Goal: Navigation & Orientation: Find specific page/section

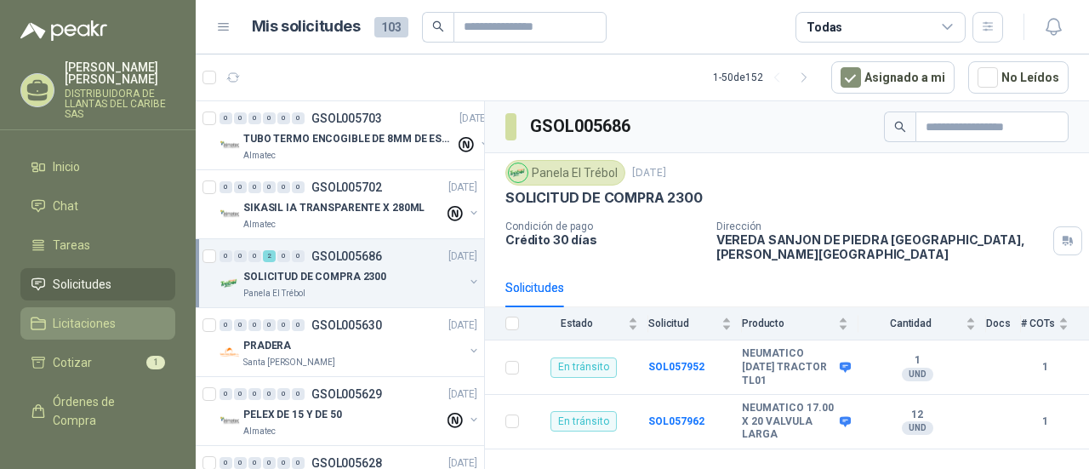
click at [110, 328] on span "Licitaciones" at bounding box center [84, 323] width 63 height 19
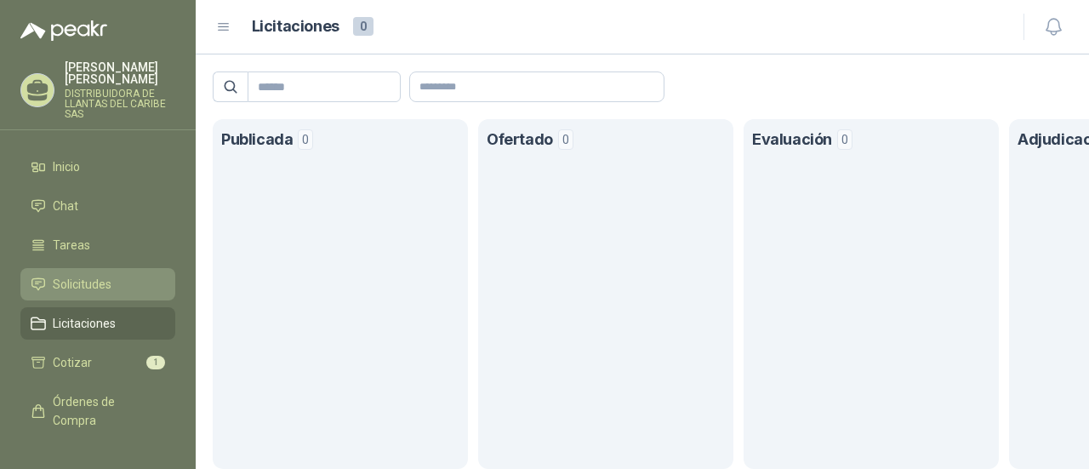
click at [118, 294] on link "Solicitudes" at bounding box center [97, 284] width 155 height 32
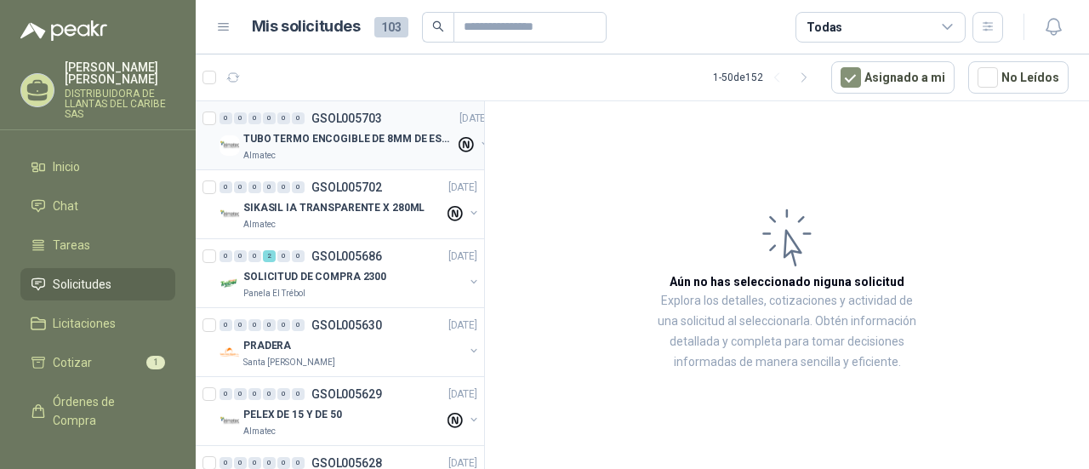
click at [370, 146] on div "TUBO TERMO ENCOGIBLE DE 8MM DE ESPESOR X 5CMS" at bounding box center [349, 139] width 212 height 20
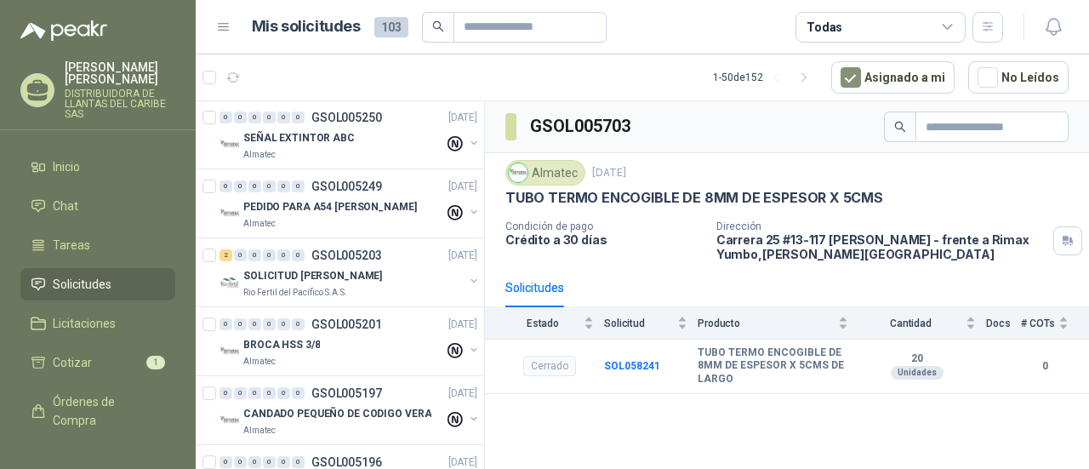
scroll to position [1447, 0]
click at [409, 277] on div "SOLICITUD [PERSON_NAME]" at bounding box center [353, 277] width 220 height 20
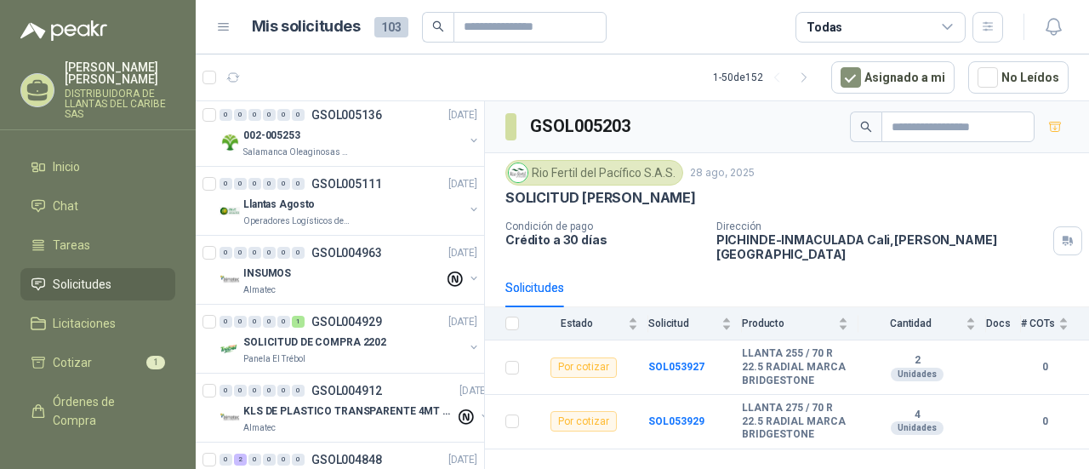
scroll to position [1958, 0]
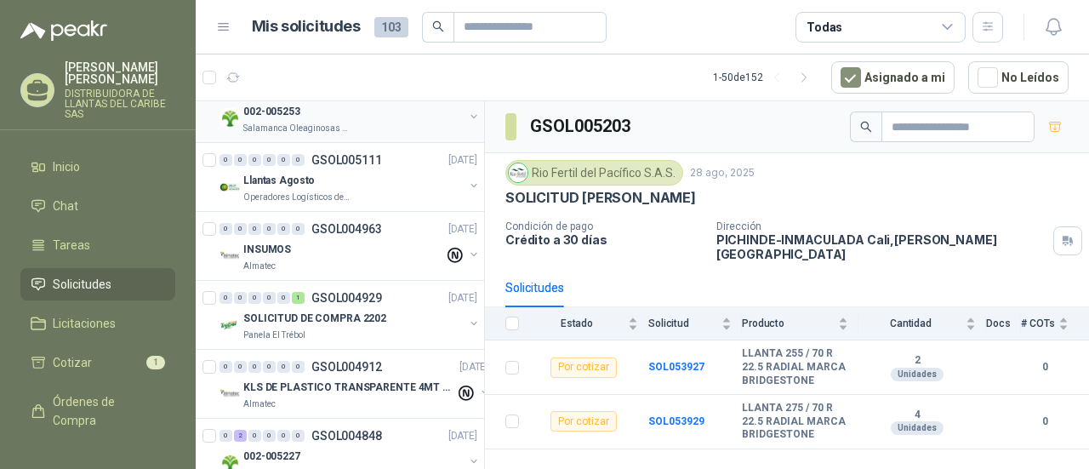
click at [308, 122] on p "Salamanca Oleaginosas SAS" at bounding box center [296, 129] width 107 height 14
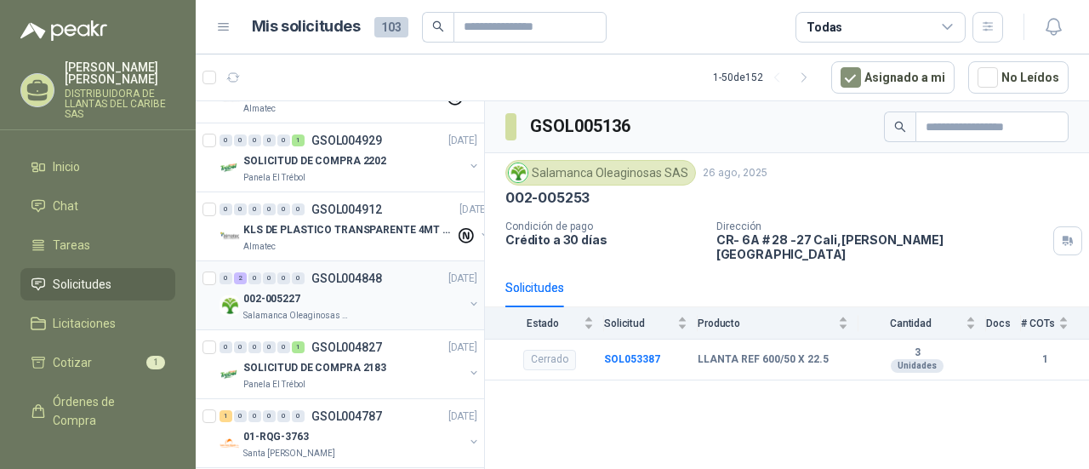
scroll to position [2128, 0]
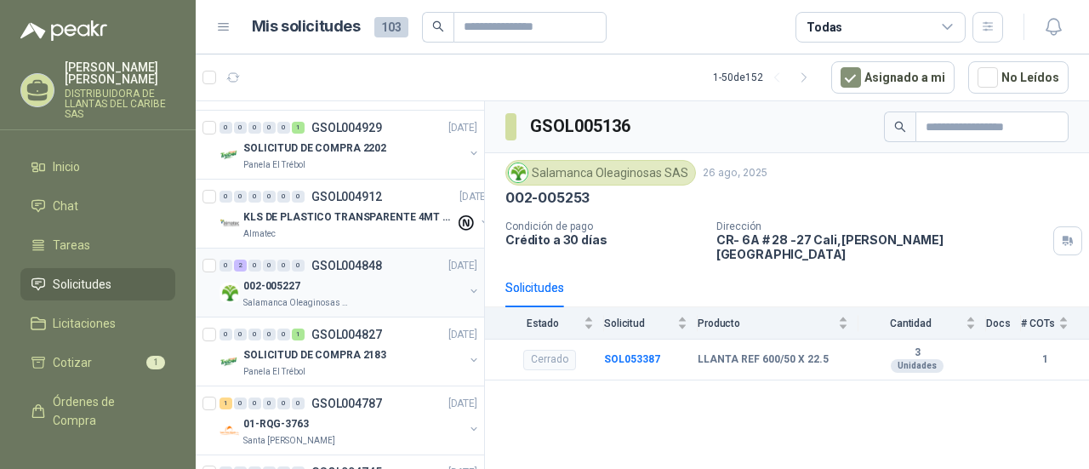
click at [388, 277] on div "002-005227" at bounding box center [353, 286] width 220 height 20
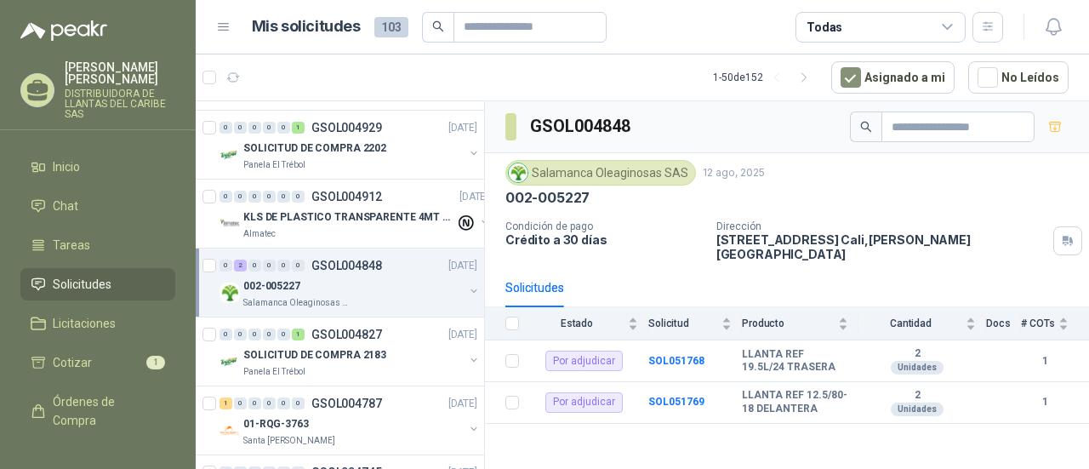
scroll to position [2383, 0]
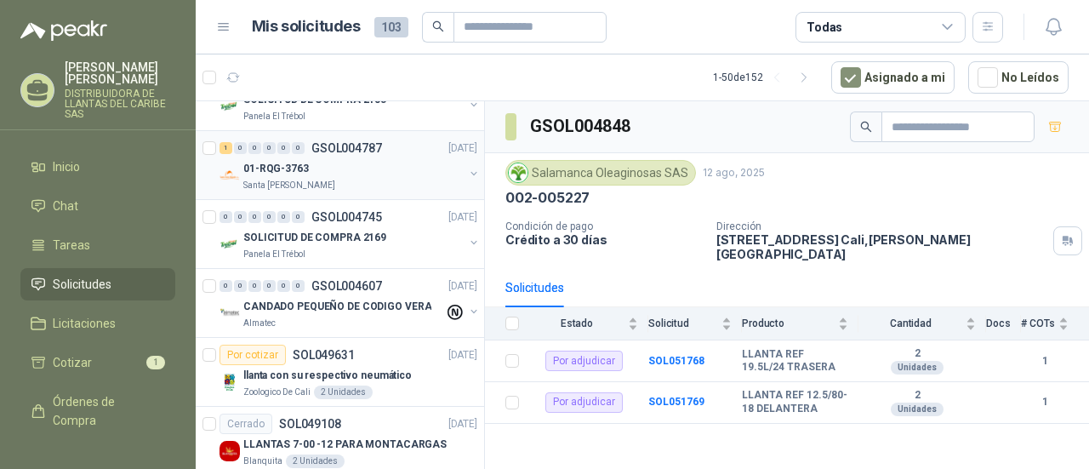
click at [359, 158] on div "01-RQG-3763" at bounding box center [353, 168] width 220 height 20
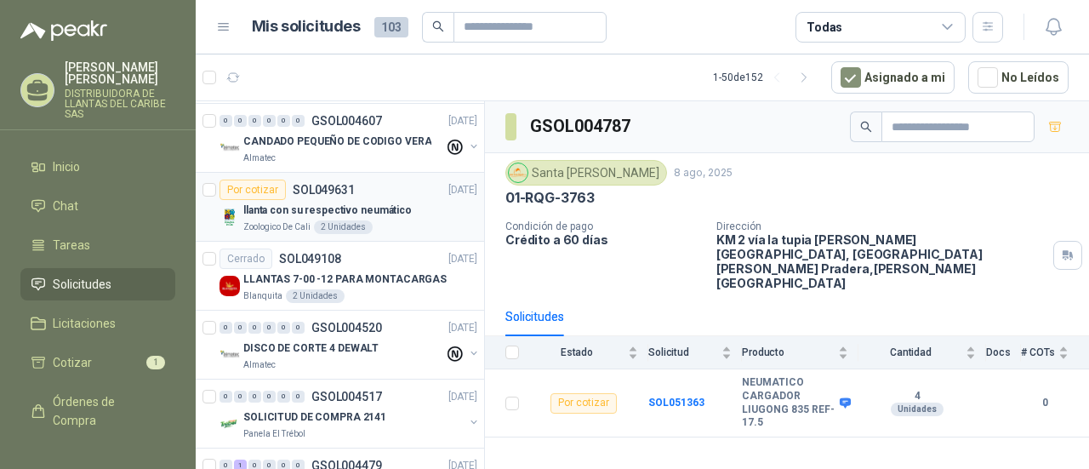
scroll to position [2553, 0]
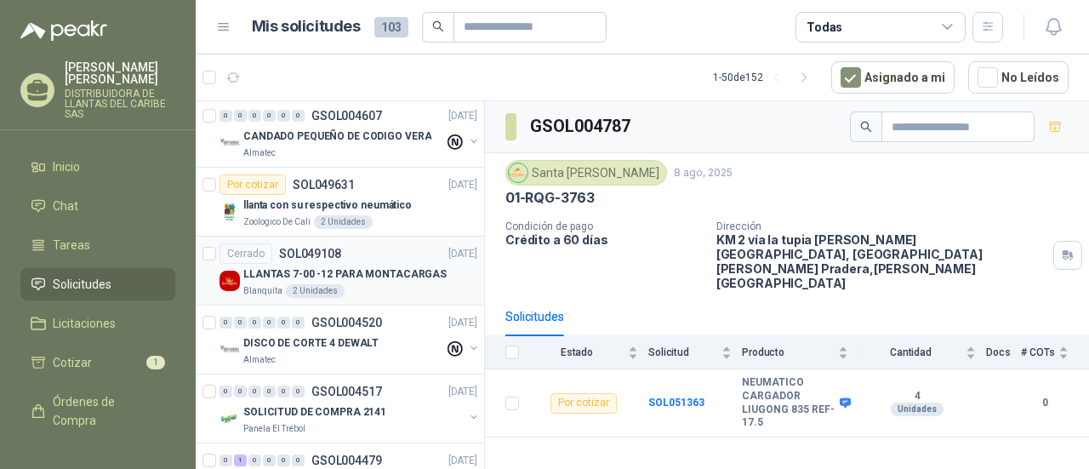
click at [373, 266] on p "LLANTAS 7-00 -12 PARA MONTACARGAS" at bounding box center [344, 274] width 203 height 16
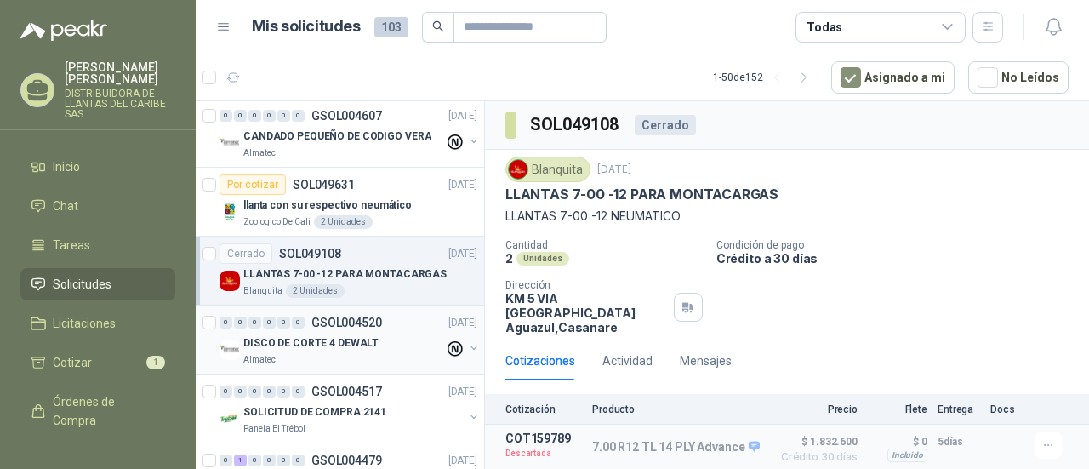
scroll to position [2724, 0]
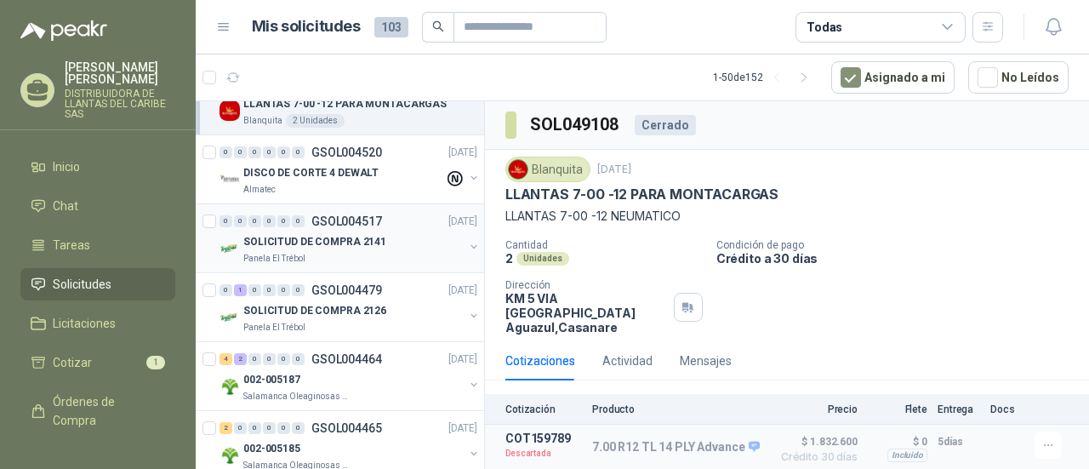
click at [402, 252] on div "Panela El Trébol" at bounding box center [353, 259] width 220 height 14
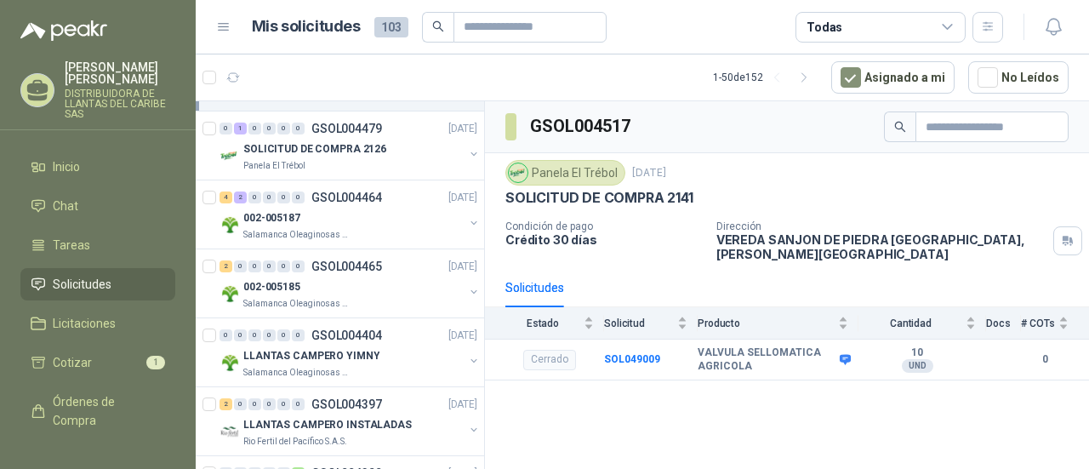
scroll to position [2894, 0]
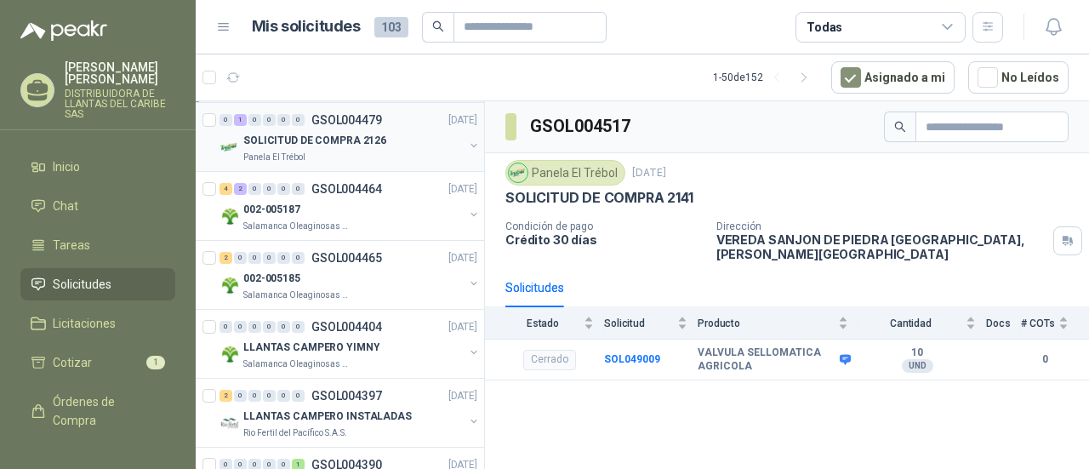
click at [346, 151] on div "Panela El Trébol" at bounding box center [353, 158] width 220 height 14
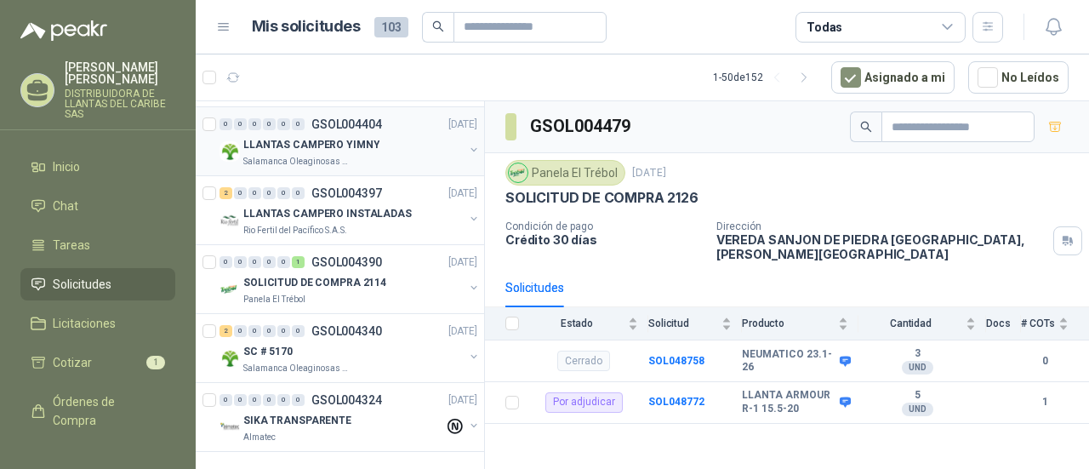
scroll to position [3011, 0]
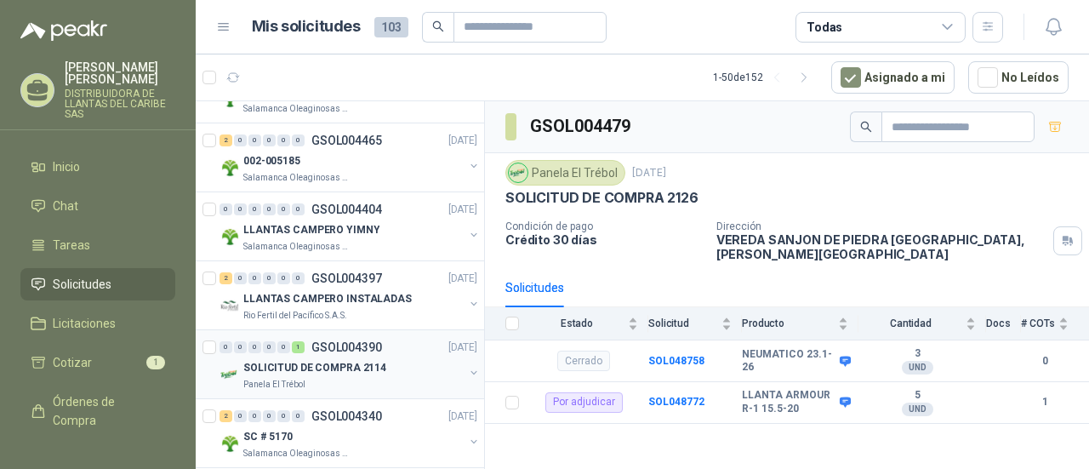
click at [362, 378] on div "Panela El Trébol" at bounding box center [353, 385] width 220 height 14
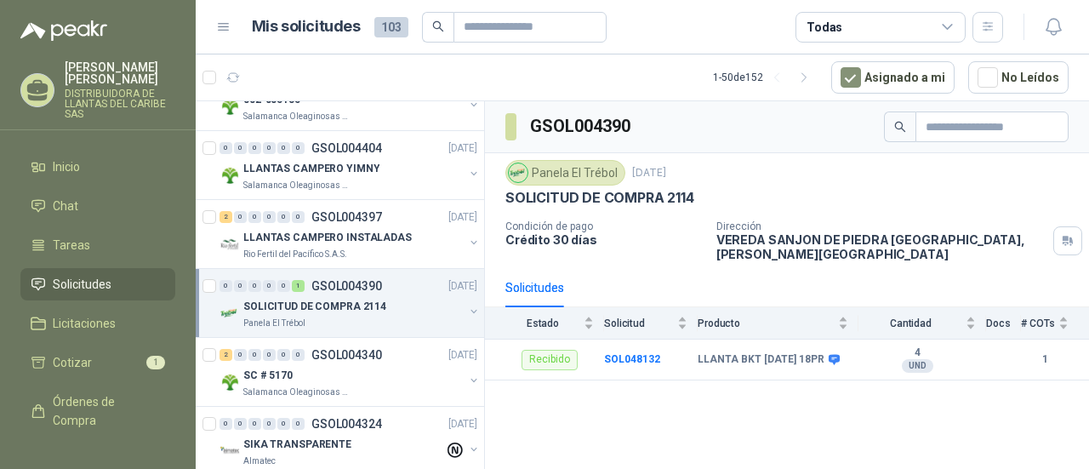
scroll to position [3097, 0]
